Goal: Information Seeking & Learning: Learn about a topic

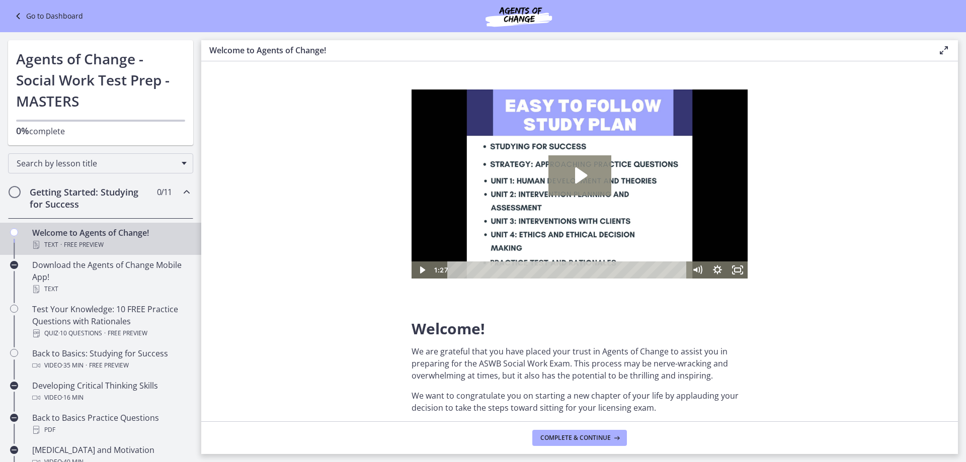
click at [570, 165] on icon "Play Video: c1o6hcmjueu5qasqsu00.mp4" at bounding box center [579, 175] width 63 height 40
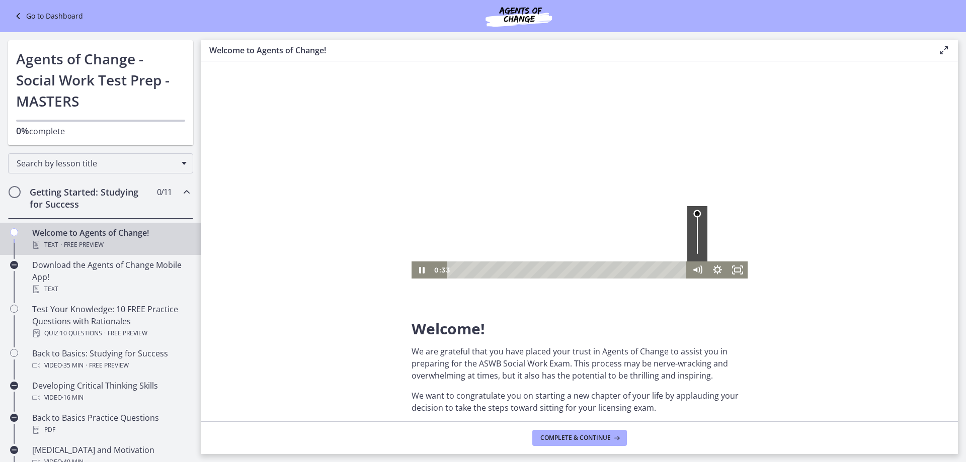
drag, startPoint x: 697, startPoint y: 215, endPoint x: 684, endPoint y: 196, distance: 23.2
click at [689, 198] on div "Click for sound @keyframes VOLUME_SMALL_WAVE_FLASH { 0% { opacity: 0; } 33% { o…" at bounding box center [580, 184] width 336 height 189
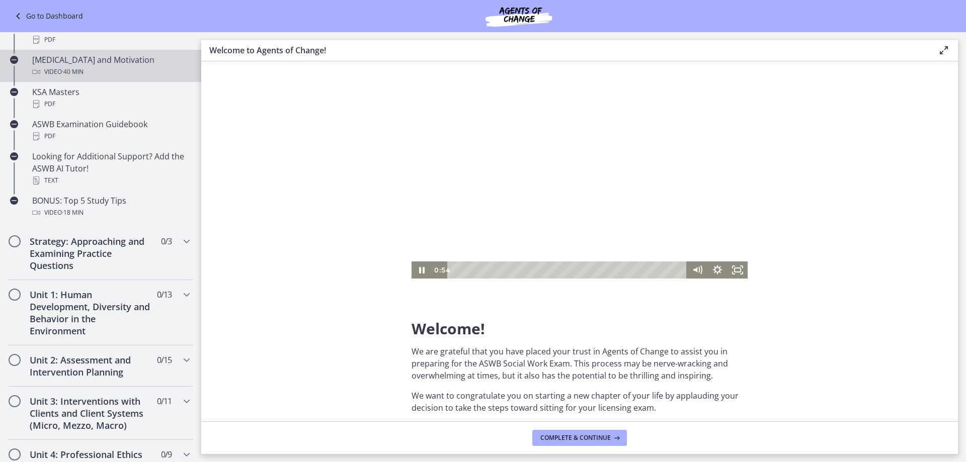
scroll to position [403, 0]
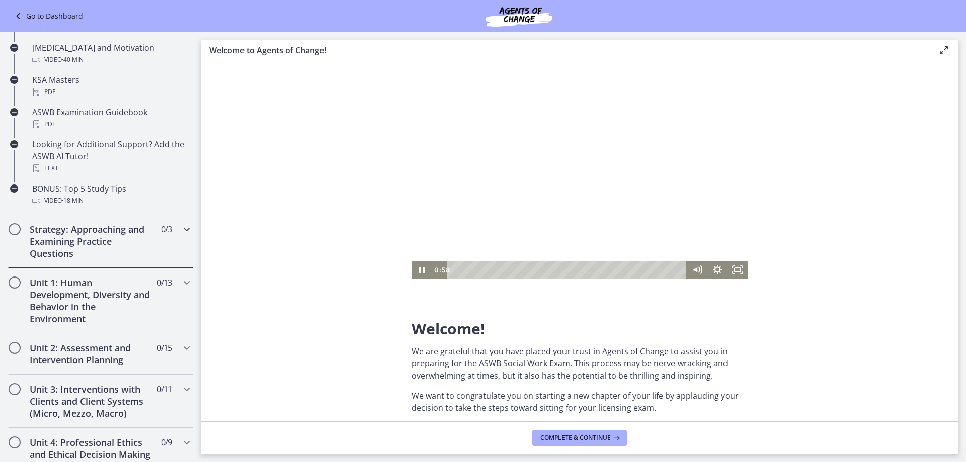
click at [183, 229] on icon "Chapters" at bounding box center [187, 229] width 12 height 12
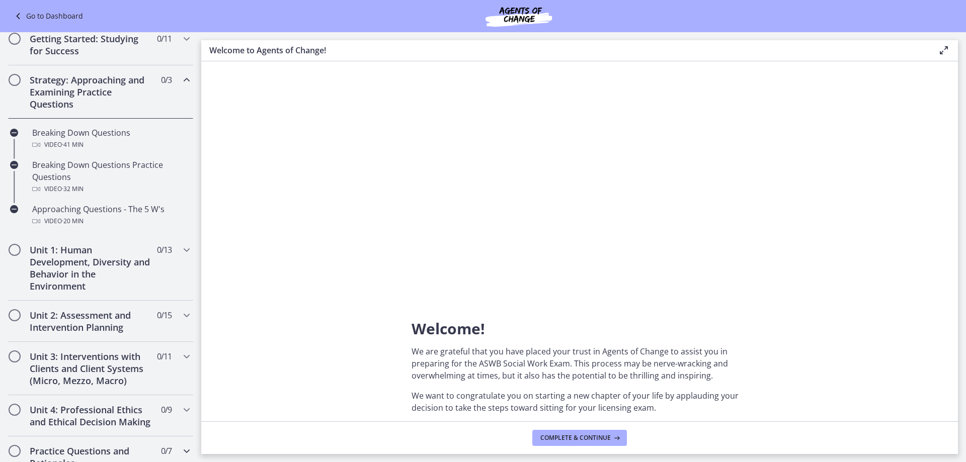
scroll to position [149, 0]
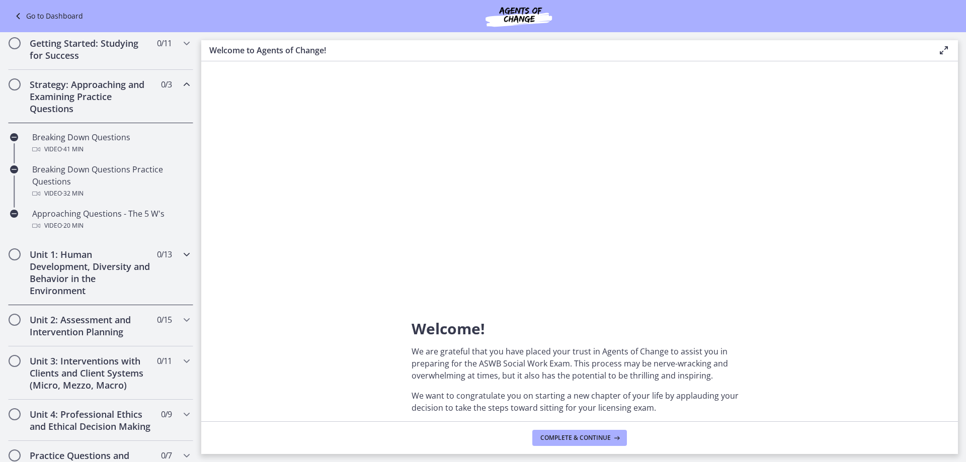
click at [181, 252] on icon "Chapters" at bounding box center [187, 255] width 12 height 12
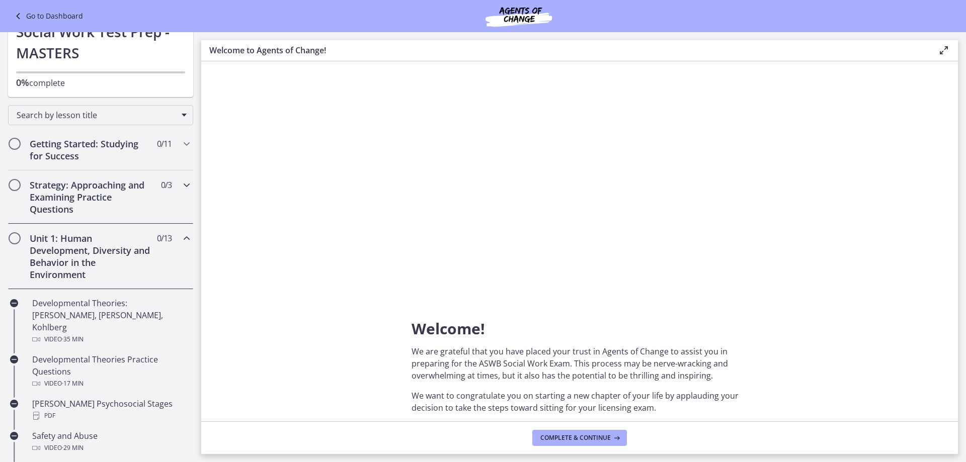
scroll to position [0, 0]
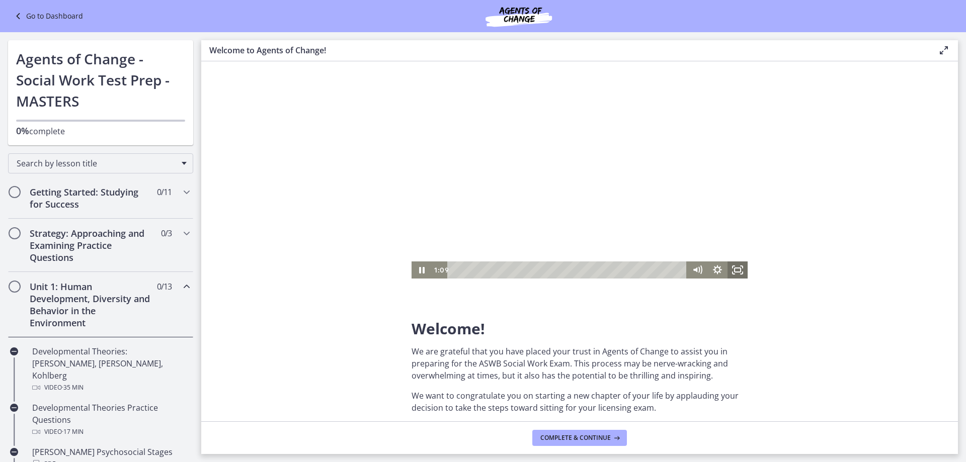
click at [743, 270] on icon "Fullscreen" at bounding box center [738, 270] width 20 height 17
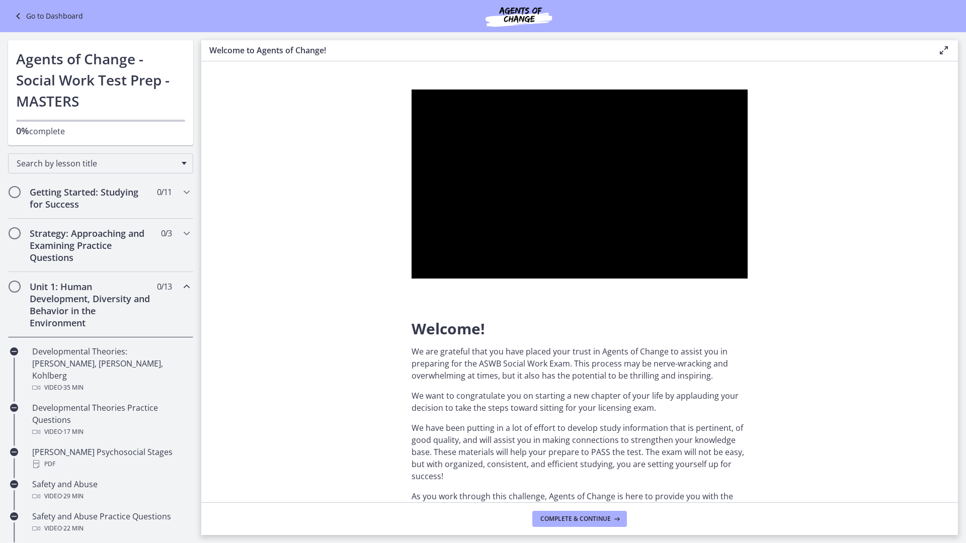
click at [748, 279] on div at bounding box center [580, 184] width 336 height 189
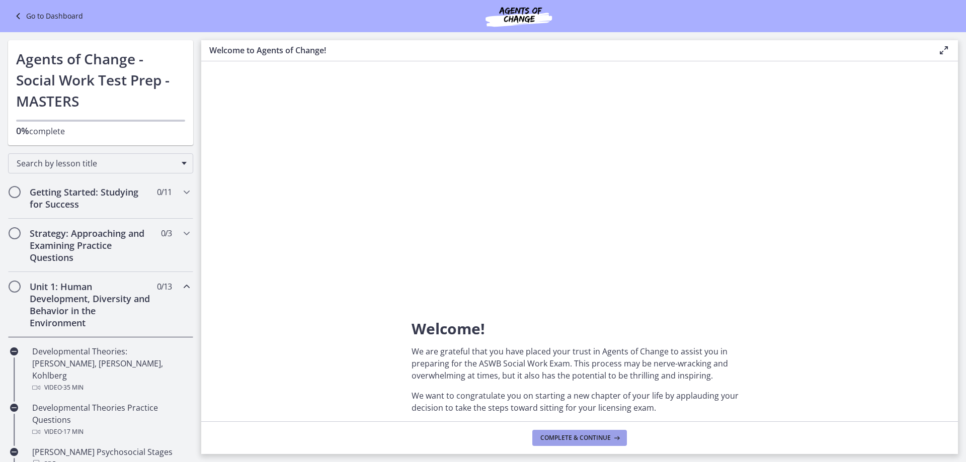
click at [584, 434] on span "Complete & continue" at bounding box center [575, 438] width 70 height 8
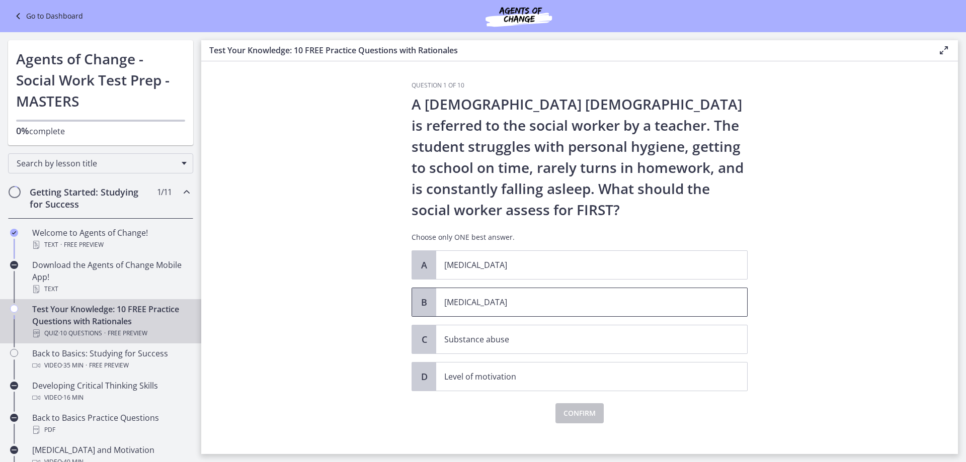
click at [460, 305] on p "[MEDICAL_DATA]" at bounding box center [581, 302] width 275 height 12
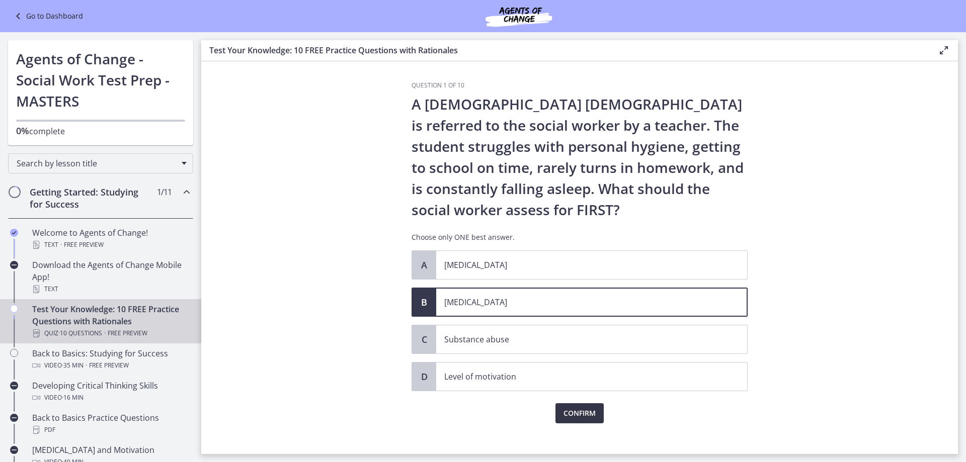
click at [578, 412] on span "Confirm" at bounding box center [580, 414] width 32 height 12
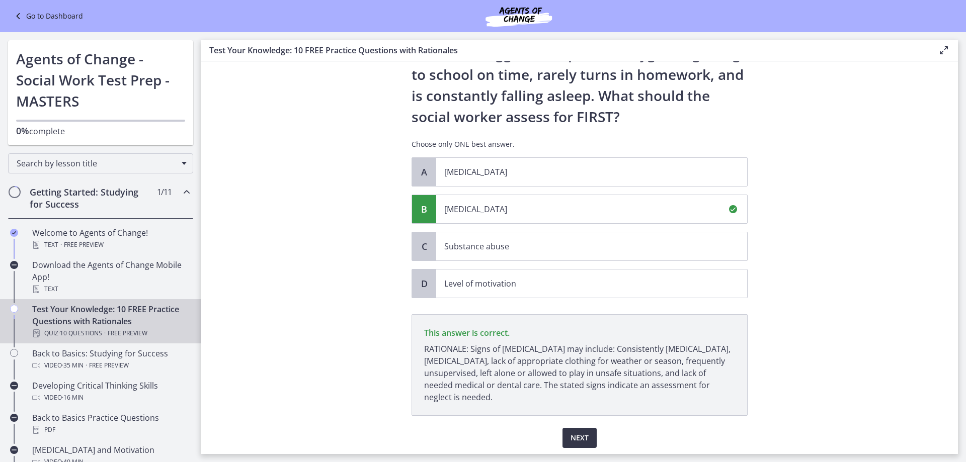
scroll to position [127, 0]
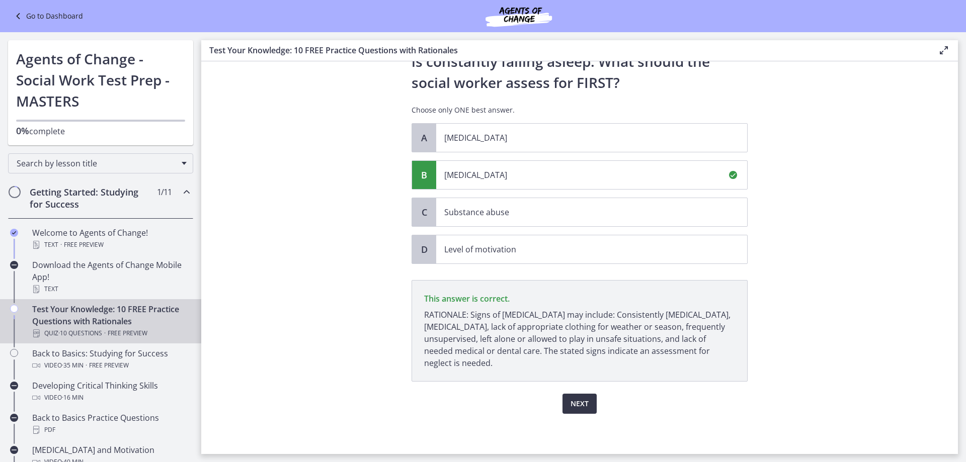
click at [579, 405] on span "Next" at bounding box center [580, 404] width 18 height 12
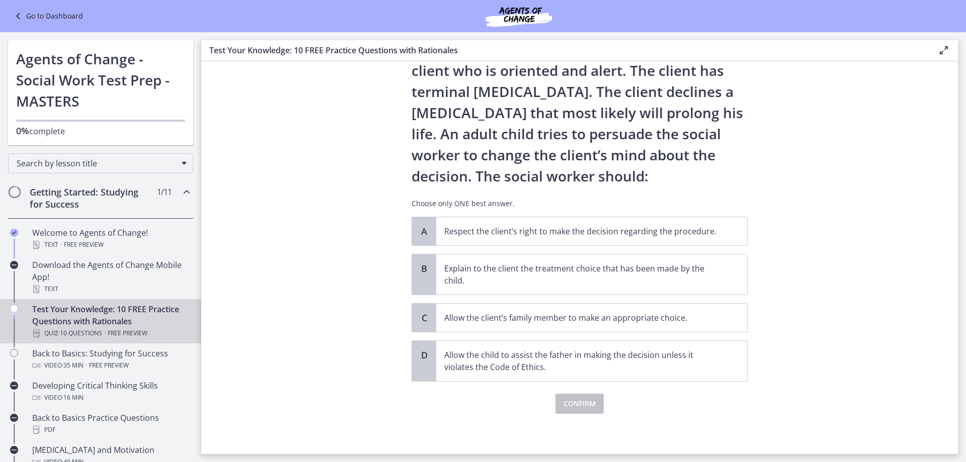
scroll to position [0, 0]
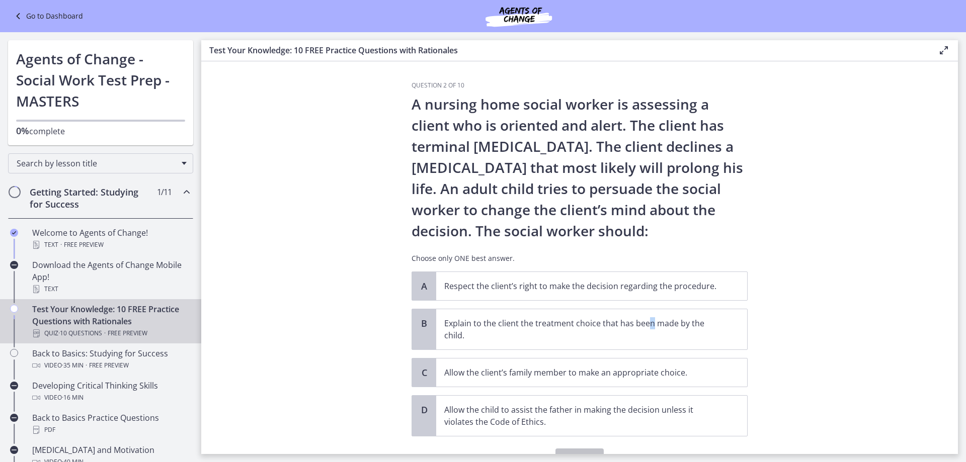
click at [648, 304] on div "A Respect the client’s right to make the decision regarding the procedure. B Ex…" at bounding box center [580, 354] width 336 height 165
click at [641, 290] on p "Respect the client’s right to make the decision regarding the procedure." at bounding box center [581, 286] width 275 height 12
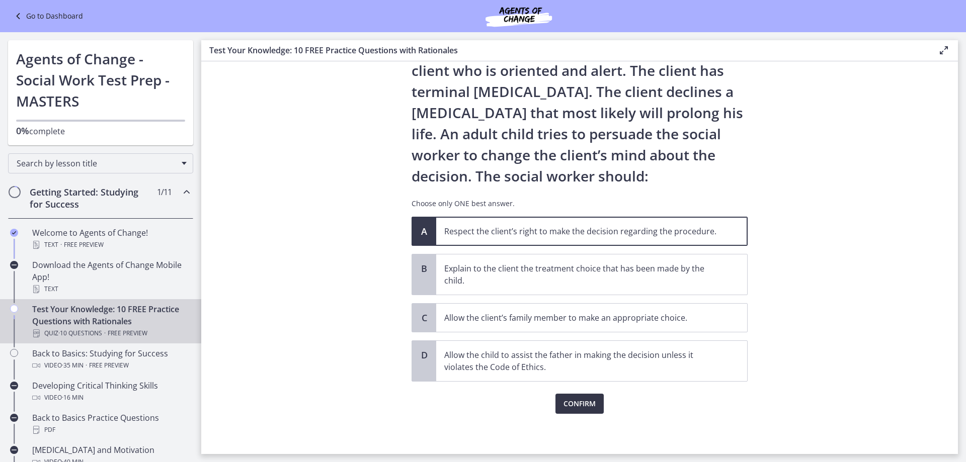
click at [585, 404] on span "Confirm" at bounding box center [580, 404] width 32 height 12
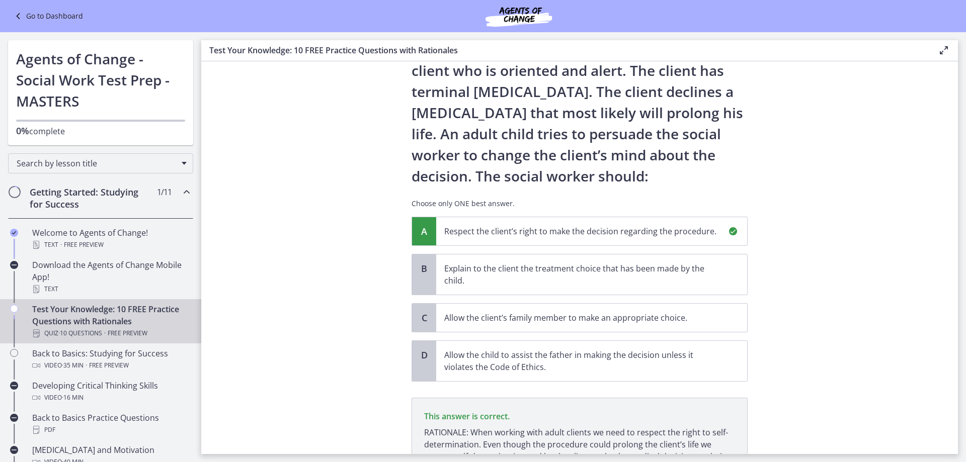
scroll to position [161, 0]
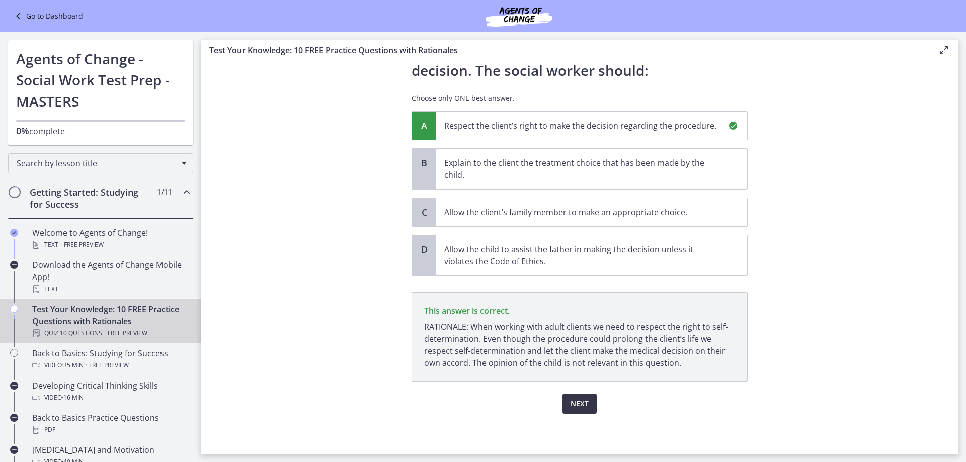
click at [587, 397] on button "Next" at bounding box center [580, 404] width 34 height 20
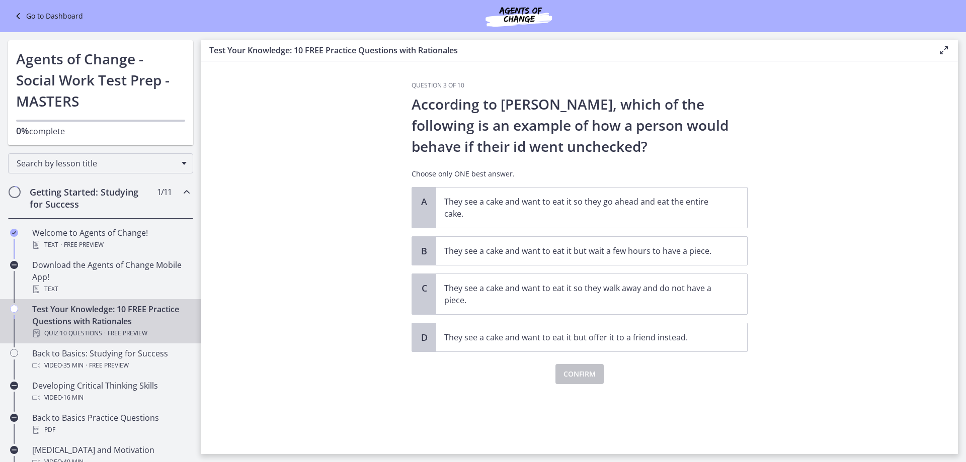
drag, startPoint x: 964, startPoint y: 192, endPoint x: 958, endPoint y: 192, distance: 6.1
click at [962, 192] on main "Test Your Knowledge: 10 FREE Practice Questions with Rationales Enable fullscre…" at bounding box center [583, 247] width 765 height 430
click at [845, 180] on section "Question 3 of 10 According to [PERSON_NAME], which of the following is an examp…" at bounding box center [579, 257] width 757 height 393
click at [527, 219] on p "They see a cake and want to eat it so they go ahead and eat the entire cake." at bounding box center [581, 208] width 275 height 24
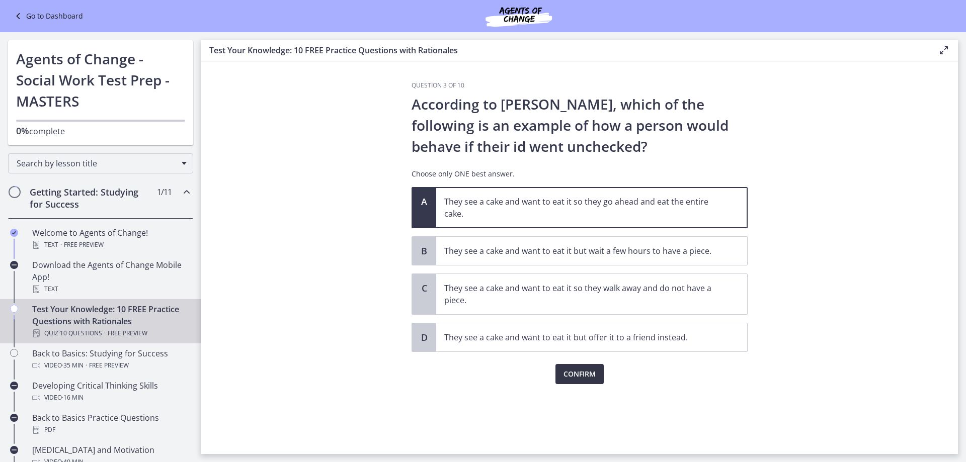
click at [567, 378] on span "Confirm" at bounding box center [580, 374] width 32 height 12
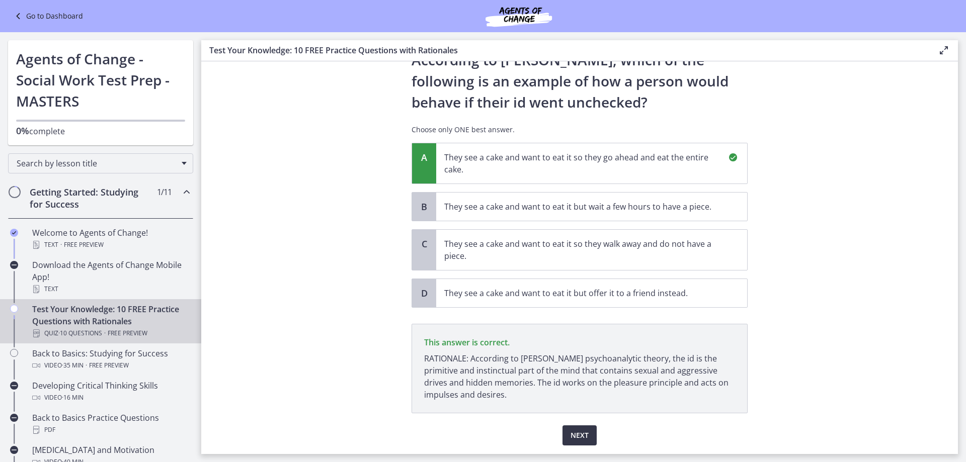
scroll to position [76, 0]
